Goal: Communication & Community: Connect with others

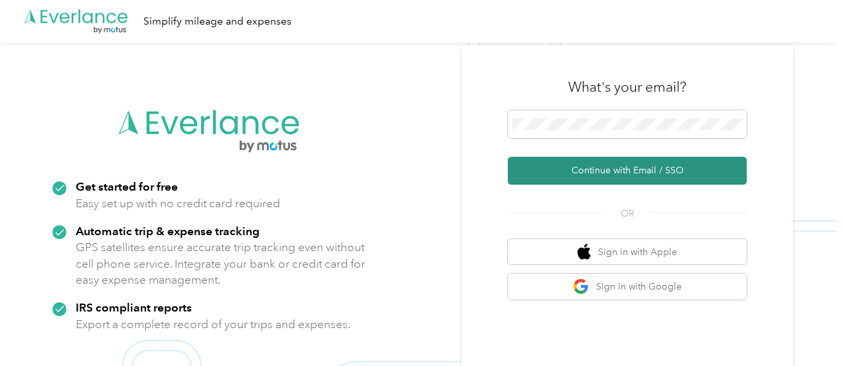
click at [610, 177] on button "Continue with Email / SSO" at bounding box center [626, 171] width 239 height 28
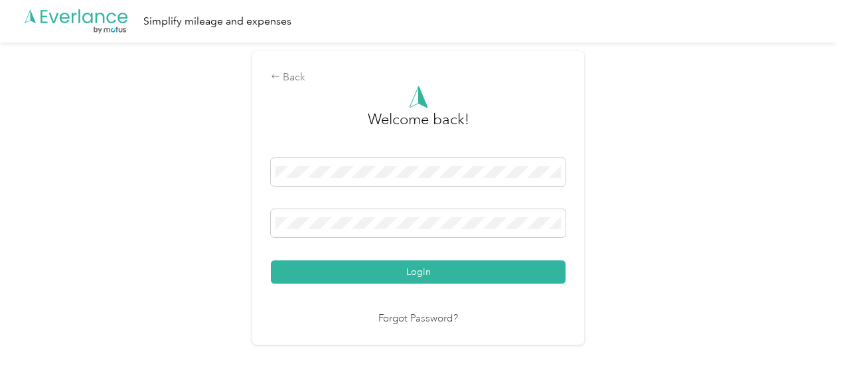
click at [239, 239] on div "Back Welcome back! Login Forgot Password?" at bounding box center [418, 203] width 836 height 322
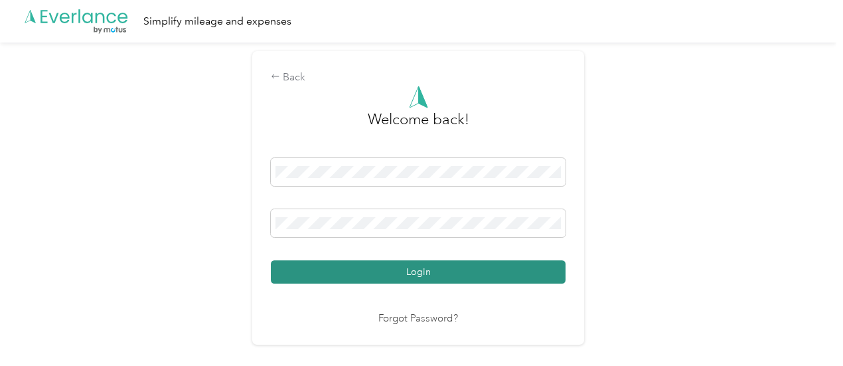
click at [452, 277] on button "Login" at bounding box center [418, 271] width 295 height 23
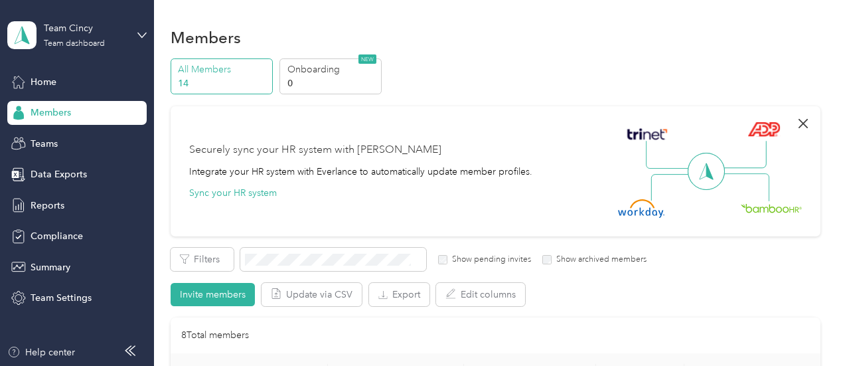
click at [798, 124] on icon "button" at bounding box center [802, 123] width 9 height 9
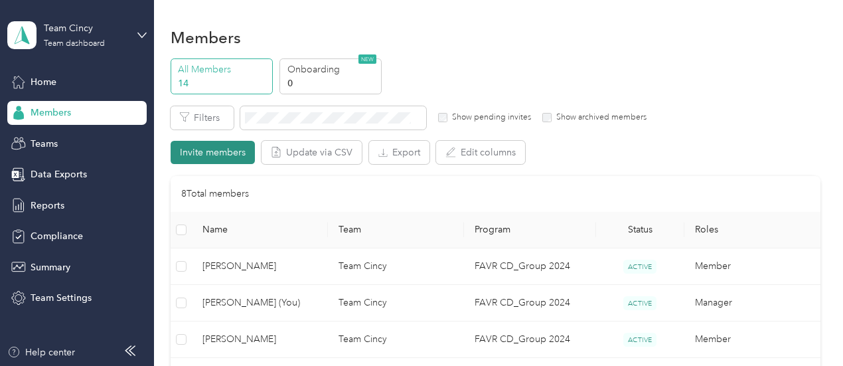
click at [232, 148] on button "Invite members" at bounding box center [212, 152] width 84 height 23
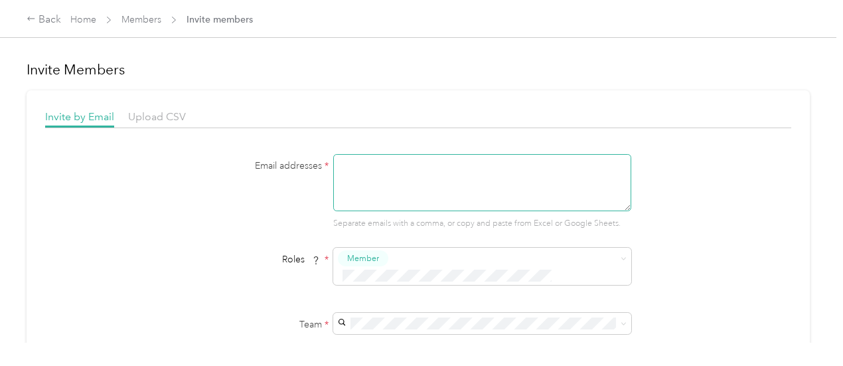
click at [450, 184] on textarea at bounding box center [482, 182] width 298 height 57
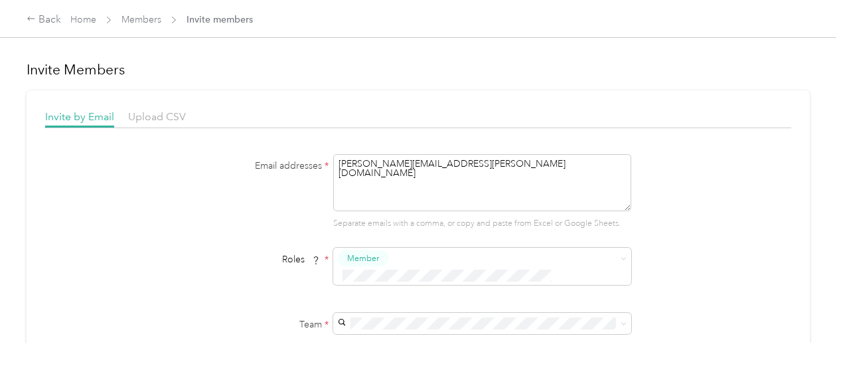
type textarea "[PERSON_NAME][EMAIL_ADDRESS][PERSON_NAME][DOMAIN_NAME]"
click at [383, 153] on button "Member" at bounding box center [365, 155] width 50 height 17
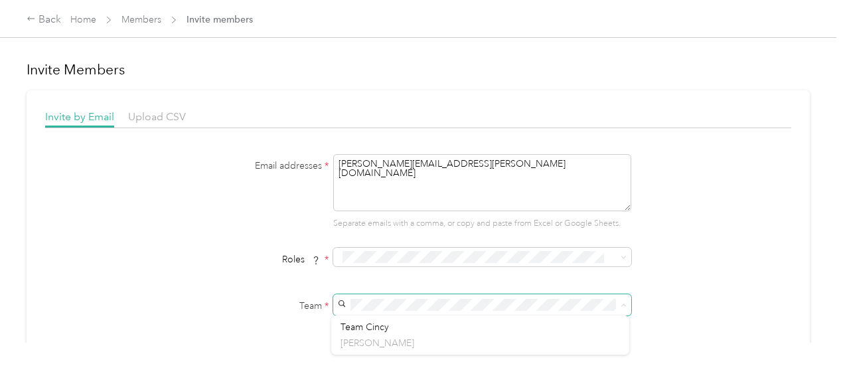
scroll to position [44, 0]
click at [379, 315] on li "Team Cincy [PERSON_NAME]" at bounding box center [480, 335] width 298 height 40
click at [382, 354] on span at bounding box center [482, 364] width 298 height 21
click at [383, 354] on span at bounding box center [482, 364] width 298 height 21
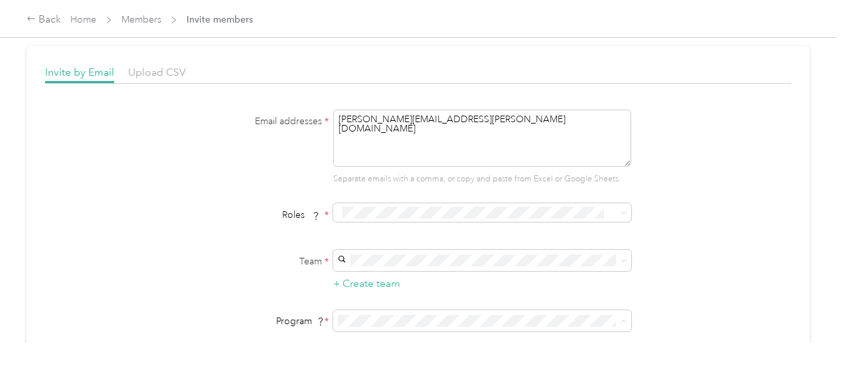
click at [503, 206] on li "FAVR CD_Group 2024 (FAVR)" at bounding box center [480, 202] width 298 height 23
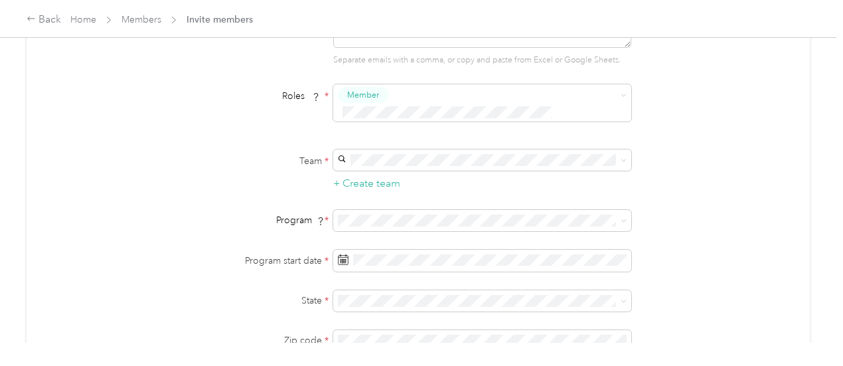
scroll to position [181, 0]
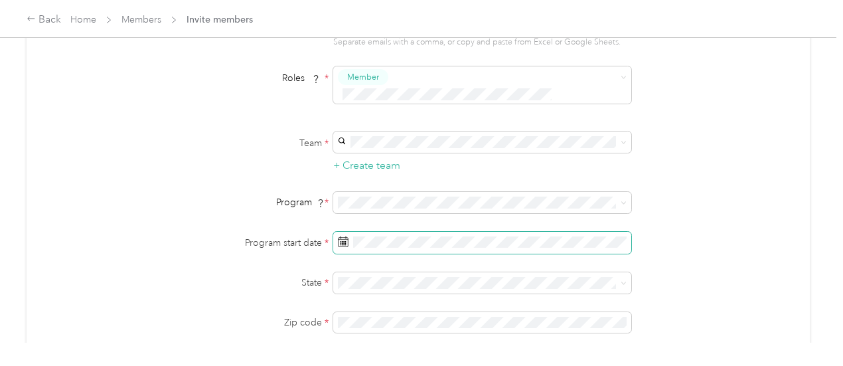
click at [343, 240] on rect at bounding box center [343, 240] width 1 height 1
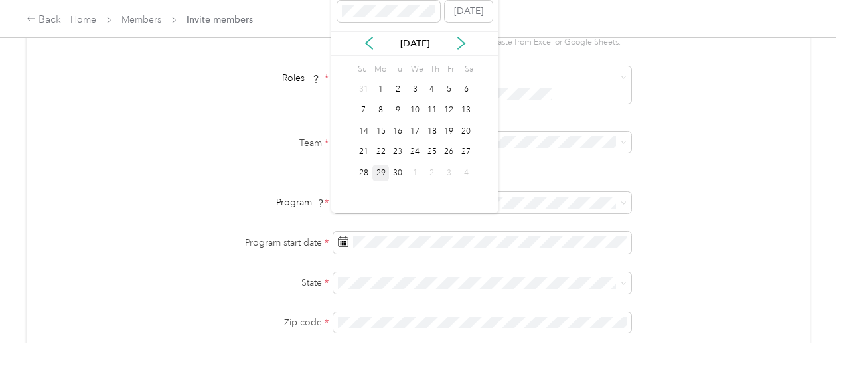
click at [384, 169] on div "29" at bounding box center [380, 173] width 17 height 17
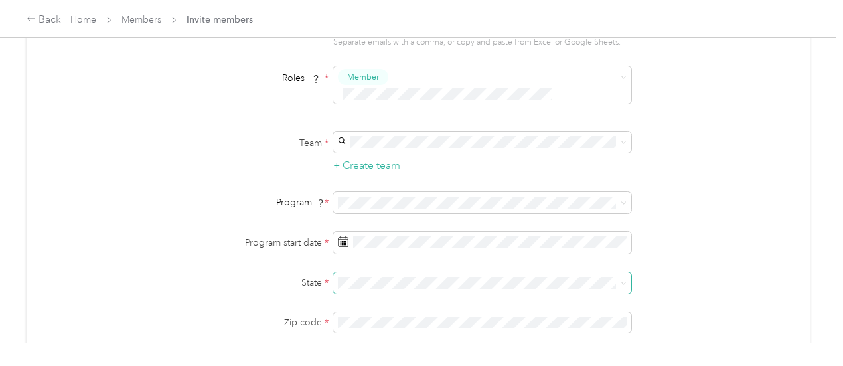
click at [381, 272] on span at bounding box center [482, 282] width 298 height 21
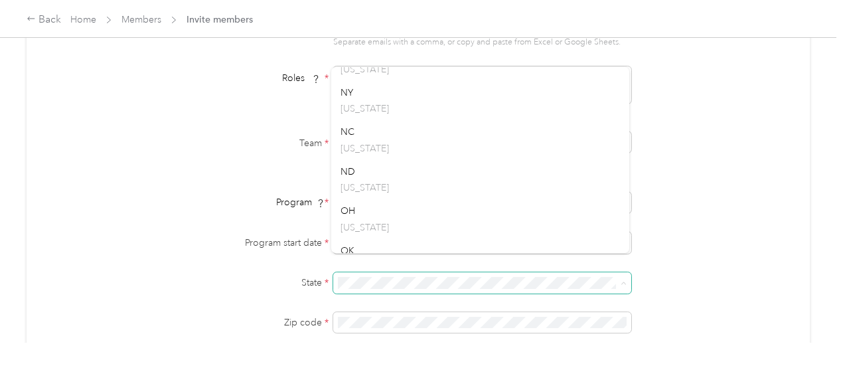
scroll to position [1388, 0]
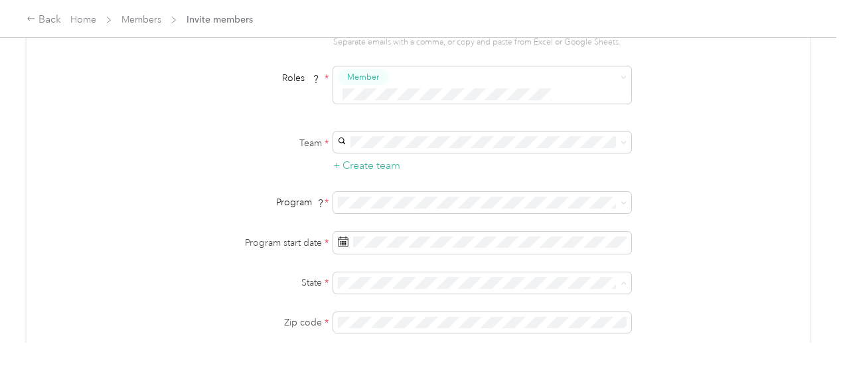
click at [360, 110] on div "OH [US_STATE]" at bounding box center [479, 120] width 279 height 31
click at [375, 312] on span at bounding box center [482, 322] width 298 height 21
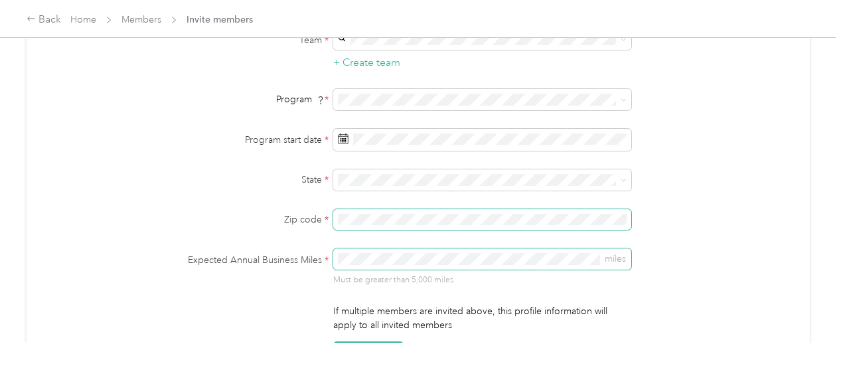
scroll to position [281, 0]
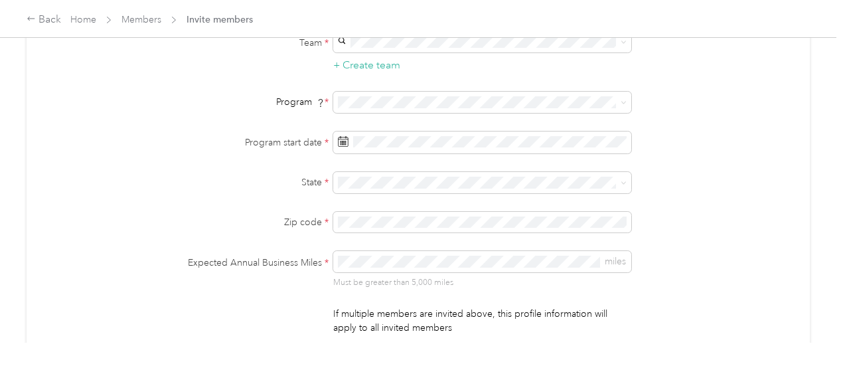
drag, startPoint x: 689, startPoint y: 228, endPoint x: 691, endPoint y: 236, distance: 8.9
click at [691, 236] on div "Email addresses * [PERSON_NAME][EMAIL_ADDRESS][PERSON_NAME][DOMAIN_NAME] Separa…" at bounding box center [418, 120] width 746 height 495
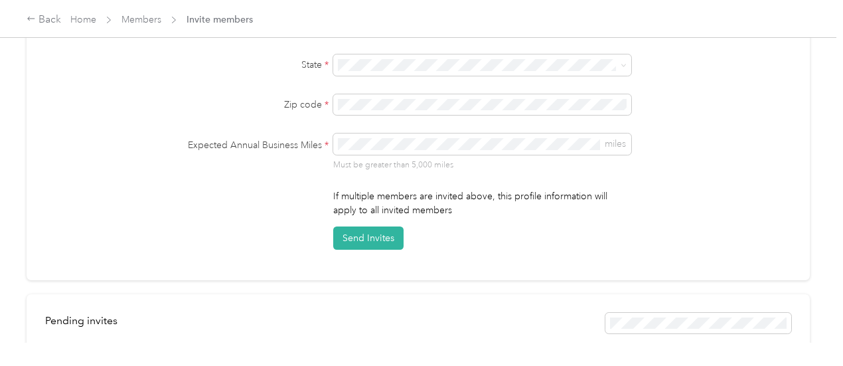
scroll to position [400, 0]
click at [362, 228] on button "Send Invites" at bounding box center [368, 236] width 70 height 23
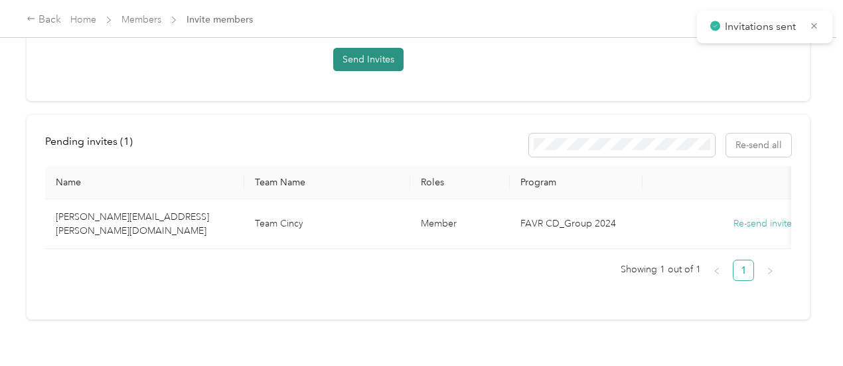
scroll to position [399, 0]
